Goal: Use online tool/utility: Use online tool/utility

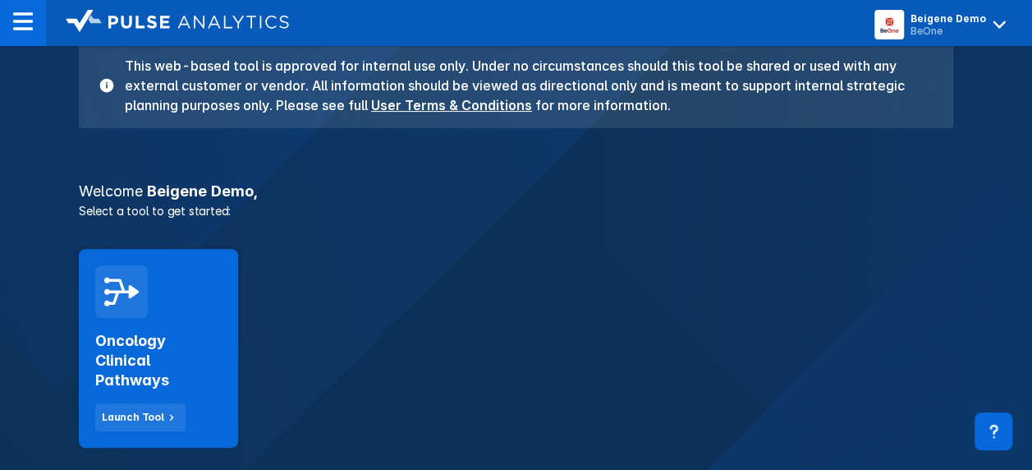
scroll to position [168, 0]
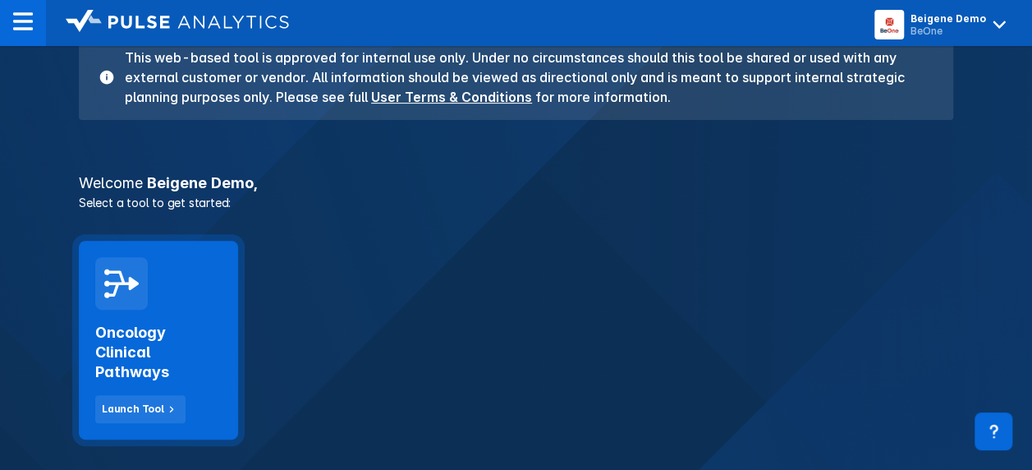
click at [175, 316] on div "Oncology Clinical Pathways Launch Tool" at bounding box center [158, 366] width 126 height 113
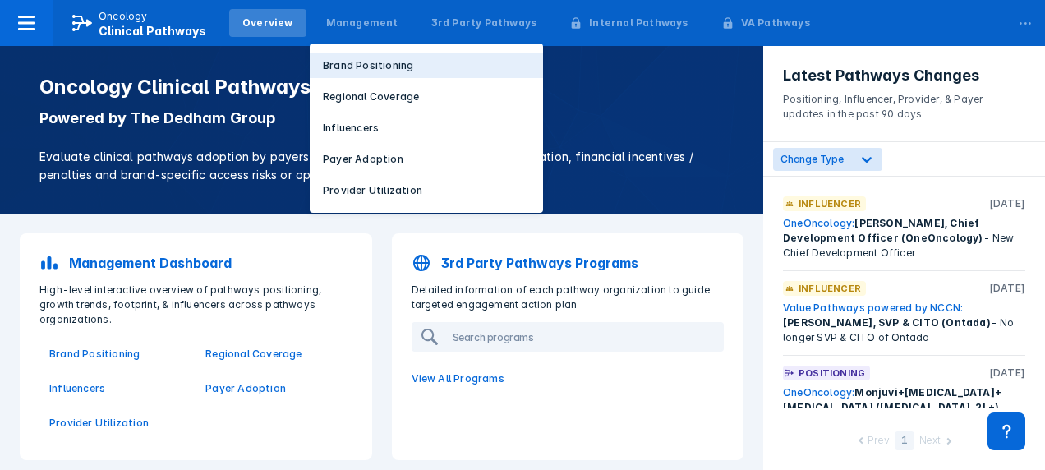
click at [357, 62] on p "Brand Positioning" at bounding box center [368, 65] width 90 height 15
